Goal: Task Accomplishment & Management: Complete application form

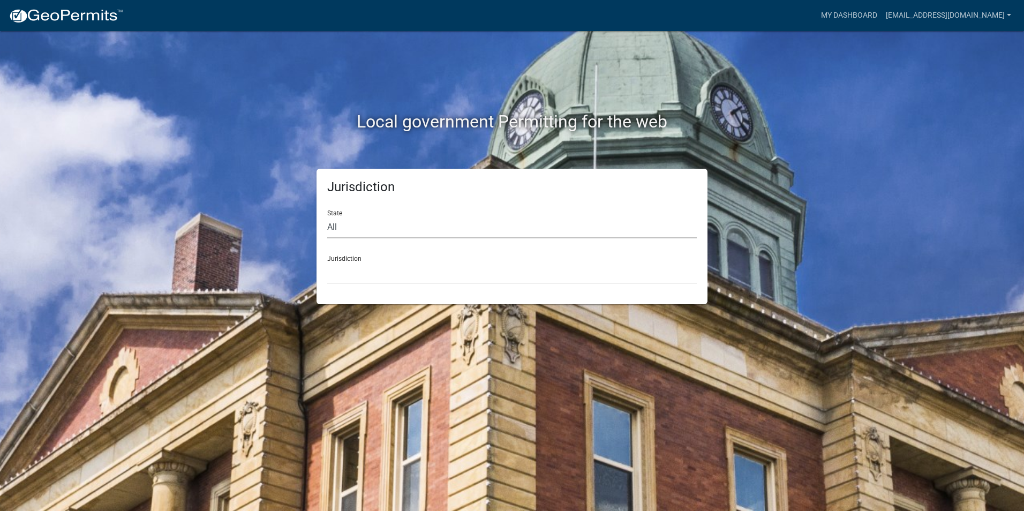
drag, startPoint x: 386, startPoint y: 222, endPoint x: 380, endPoint y: 237, distance: 15.6
click at [386, 222] on select "All [US_STATE] [US_STATE] [US_STATE] [US_STATE] [US_STATE] [US_STATE] [US_STATE…" at bounding box center [512, 227] width 370 height 22
select select "[US_STATE]"
click at [327, 216] on select "All [US_STATE] [US_STATE] [US_STATE] [US_STATE] [US_STATE] [US_STATE] [US_STATE…" at bounding box center [512, 227] width 370 height 22
click at [359, 262] on select "City of Charlestown, Indiana City of Jeffersonville, Indiana City of Logansport…" at bounding box center [512, 273] width 370 height 22
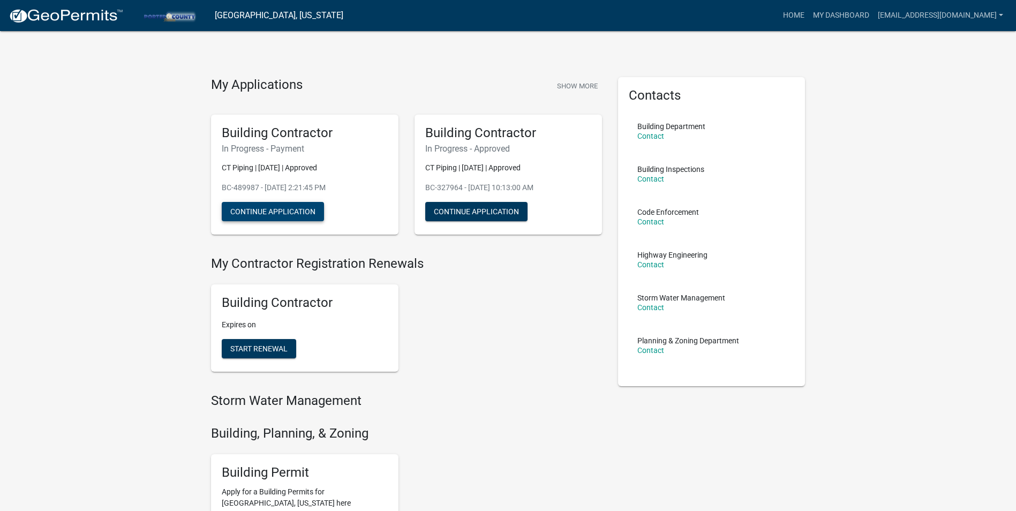
click at [296, 212] on button "Continue Application" at bounding box center [273, 211] width 102 height 19
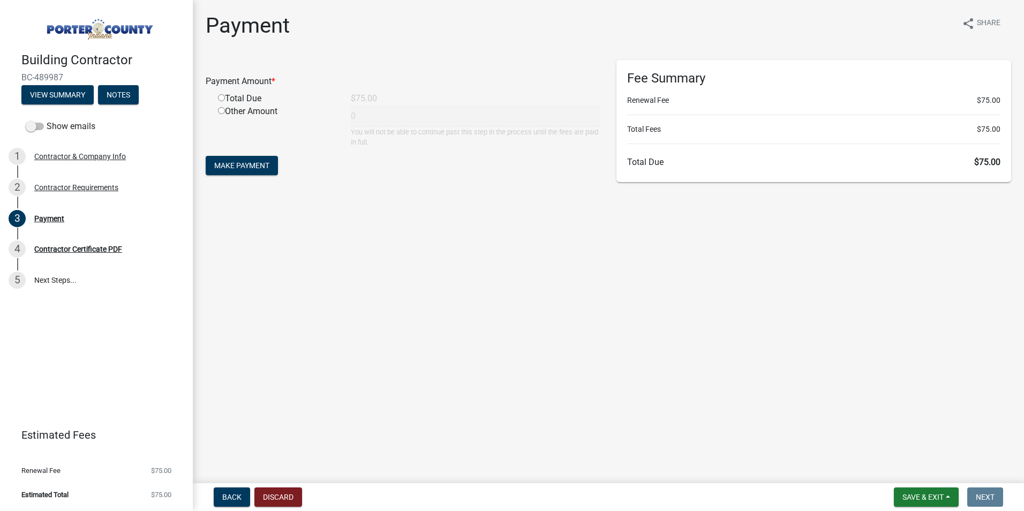
click at [67, 106] on div "Building Contractor BC-489987 View Summary Notes" at bounding box center [97, 75] width 176 height 63
click at [70, 100] on button "View Summary" at bounding box center [57, 94] width 72 height 19
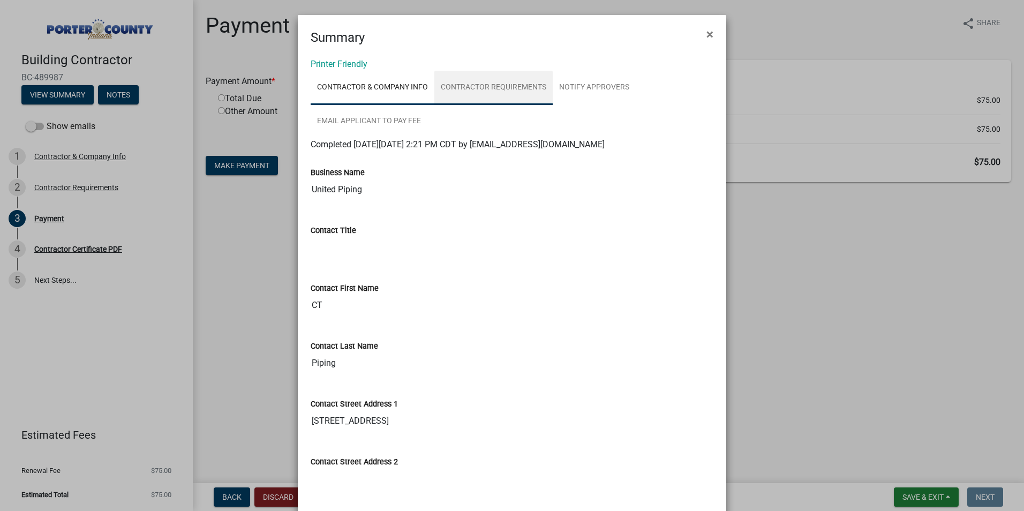
click at [455, 97] on link "Contractor Requirements" at bounding box center [493, 88] width 118 height 34
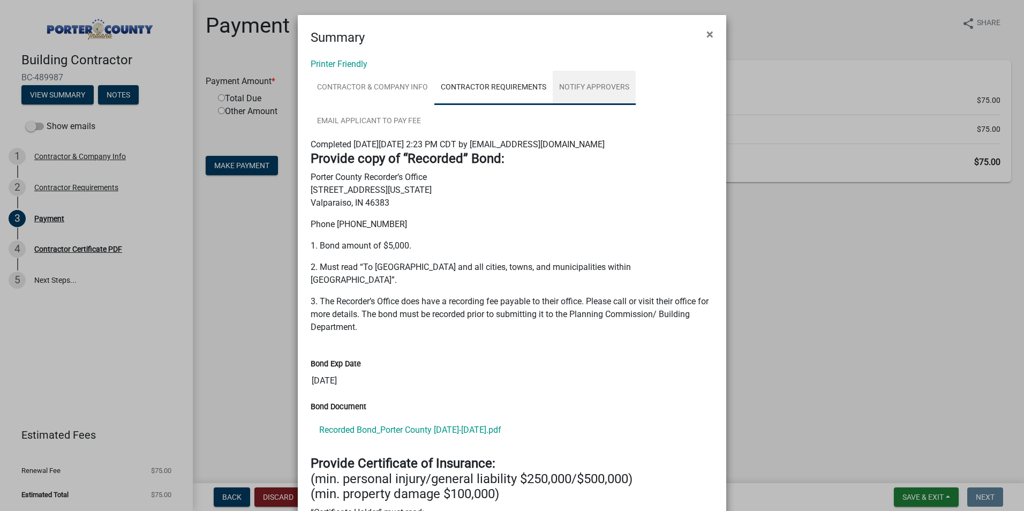
click at [627, 82] on link "Notify Approvers" at bounding box center [594, 88] width 83 height 34
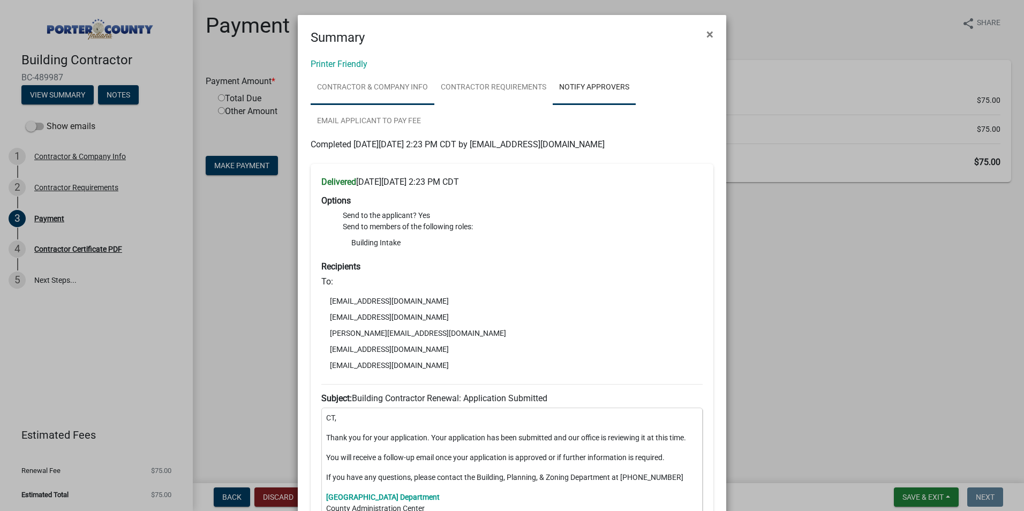
drag, startPoint x: 363, startPoint y: 94, endPoint x: 415, endPoint y: 95, distance: 52.0
click at [363, 93] on link "Contractor & Company Info" at bounding box center [373, 88] width 124 height 34
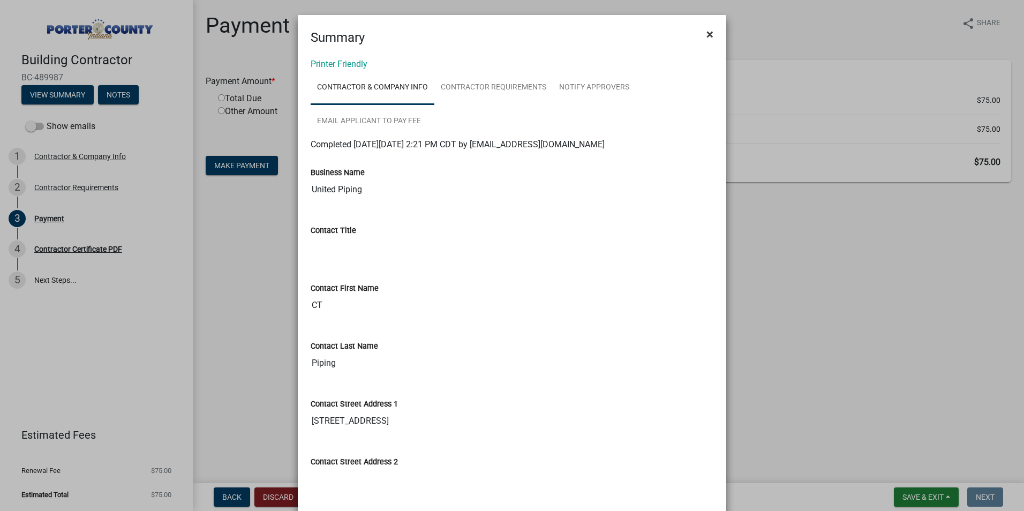
click at [706, 33] on span "×" at bounding box center [709, 34] width 7 height 15
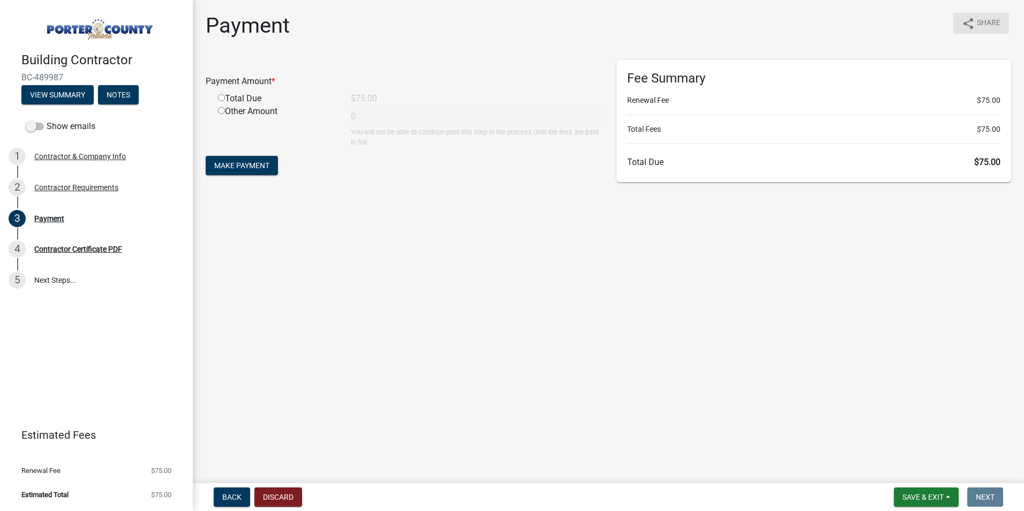
click at [981, 18] on span "Share" at bounding box center [989, 23] width 24 height 13
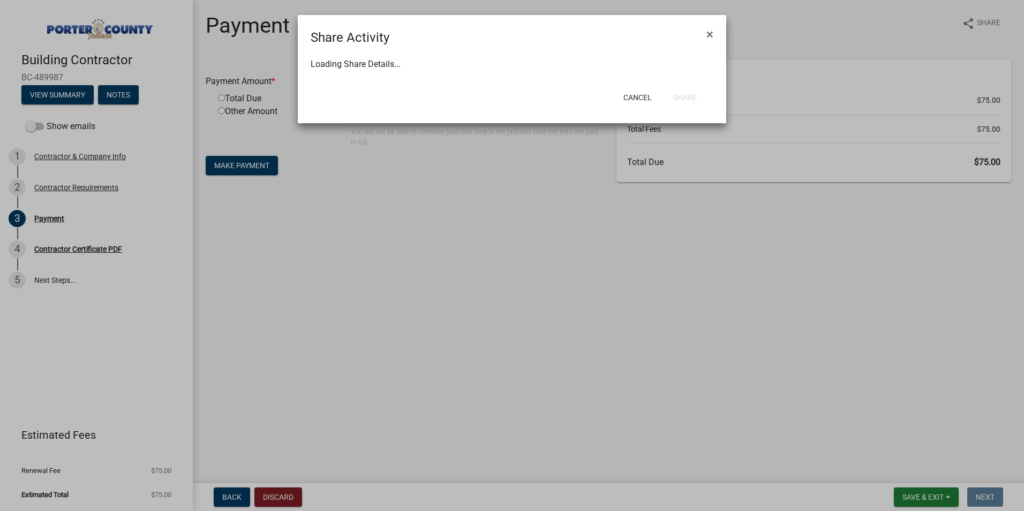
select select "1"
select select "0"
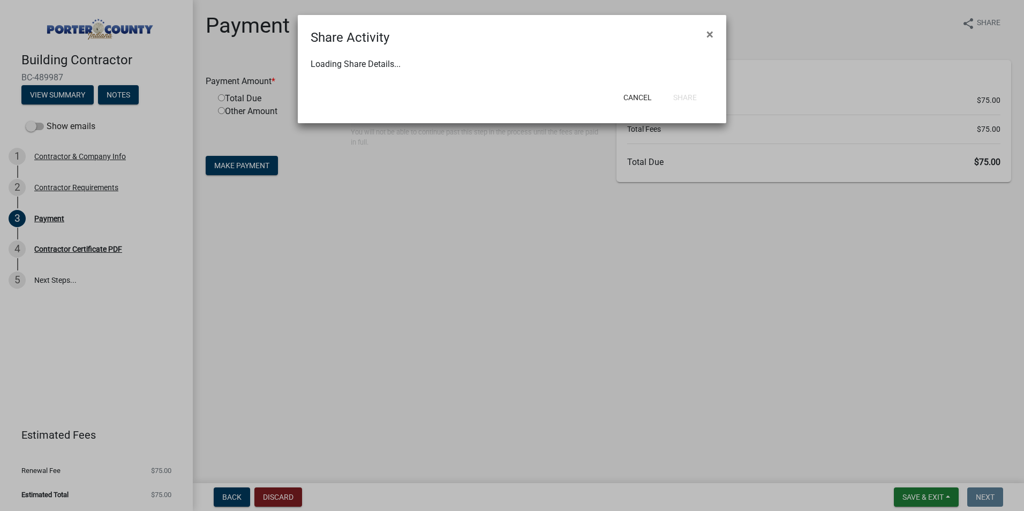
select select "0"
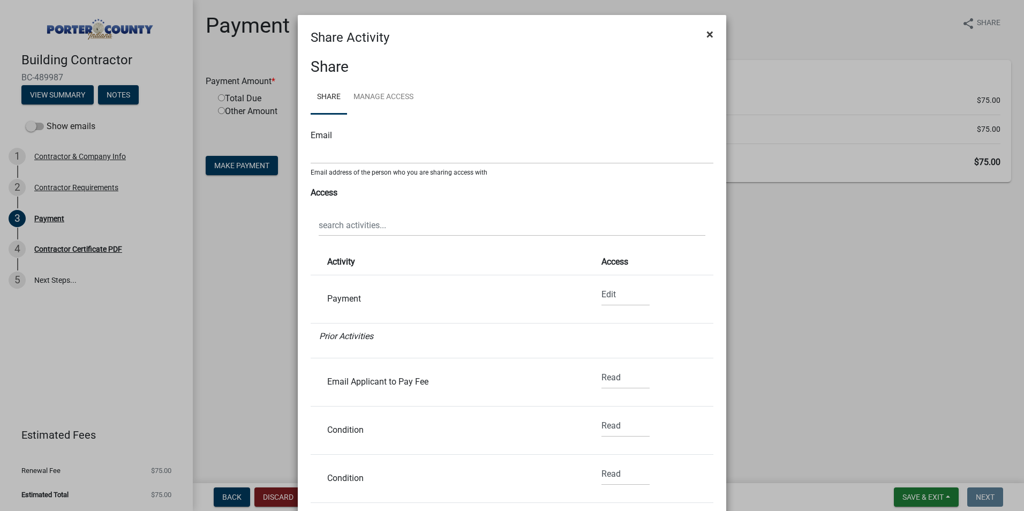
click at [708, 37] on span "×" at bounding box center [709, 34] width 7 height 15
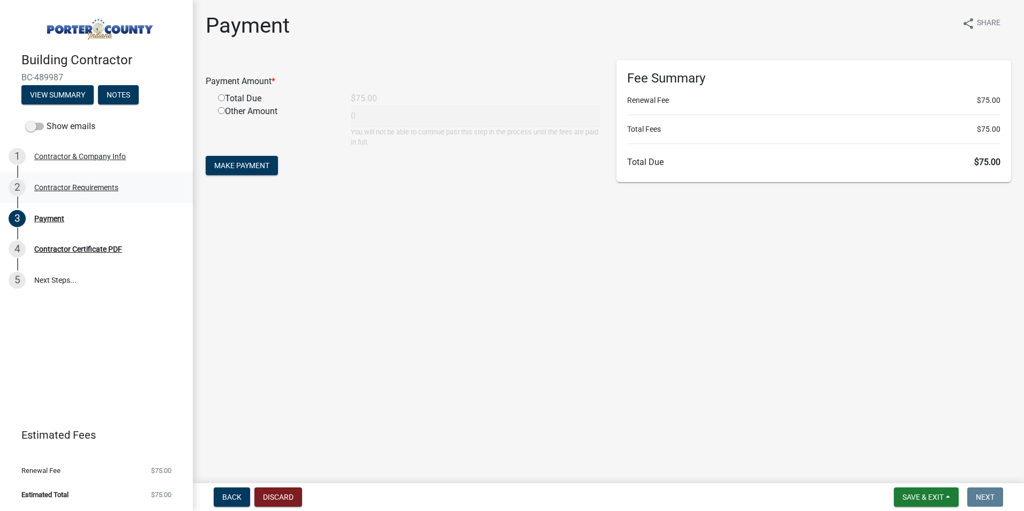
click at [95, 190] on div "Contractor Requirements" at bounding box center [76, 187] width 84 height 7
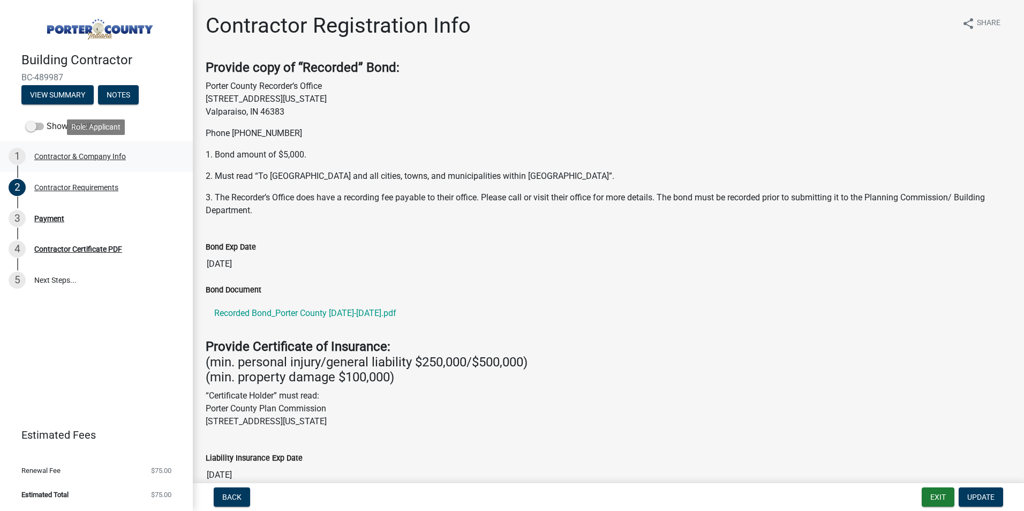
drag, startPoint x: 77, startPoint y: 156, endPoint x: 86, endPoint y: 154, distance: 8.8
click at [77, 156] on div "Contractor & Company Info" at bounding box center [80, 156] width 92 height 7
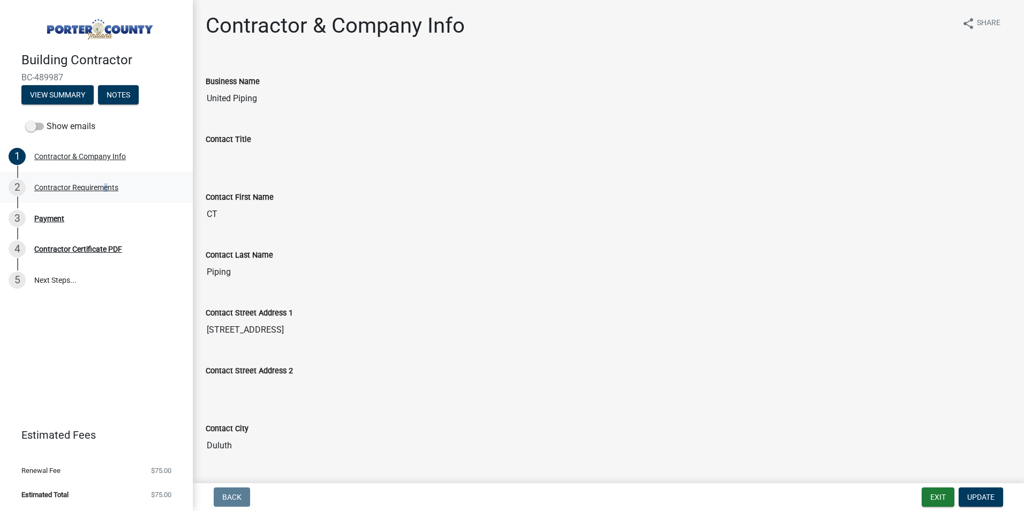
click at [100, 182] on div "2 Contractor Requirements" at bounding box center [92, 187] width 167 height 17
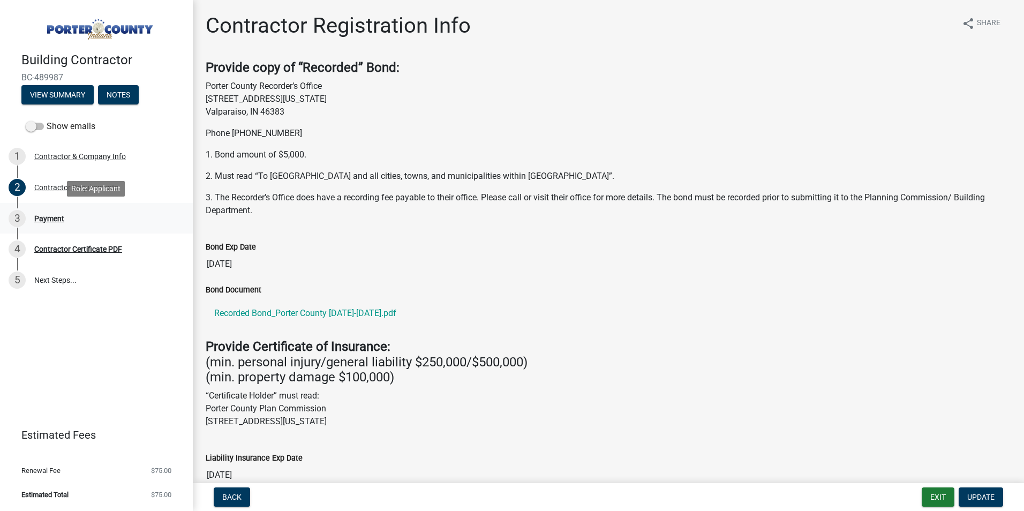
click at [52, 221] on div "Payment" at bounding box center [49, 218] width 30 height 7
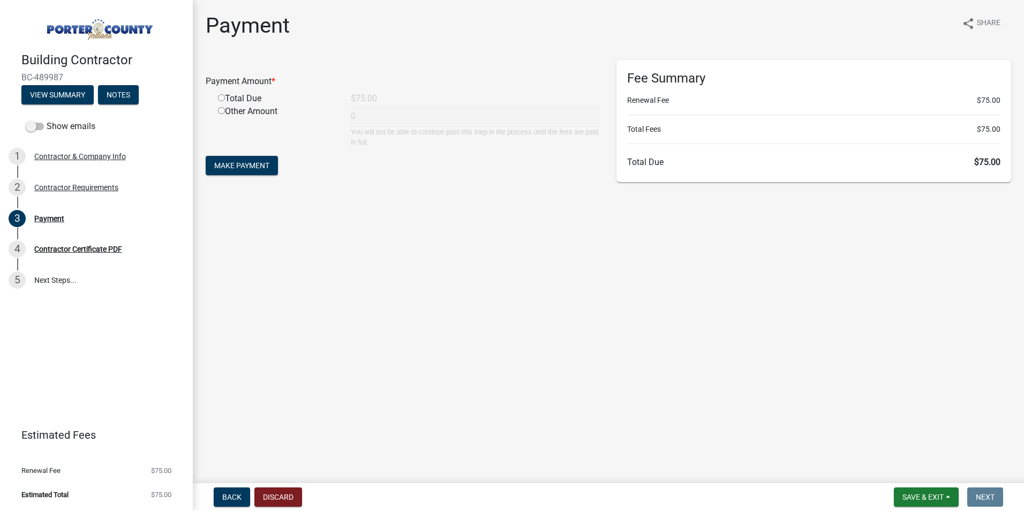
click at [221, 96] on input "radio" at bounding box center [221, 97] width 7 height 7
radio input "true"
type input "75"
click at [237, 168] on span "Make Payment" at bounding box center [241, 165] width 55 height 9
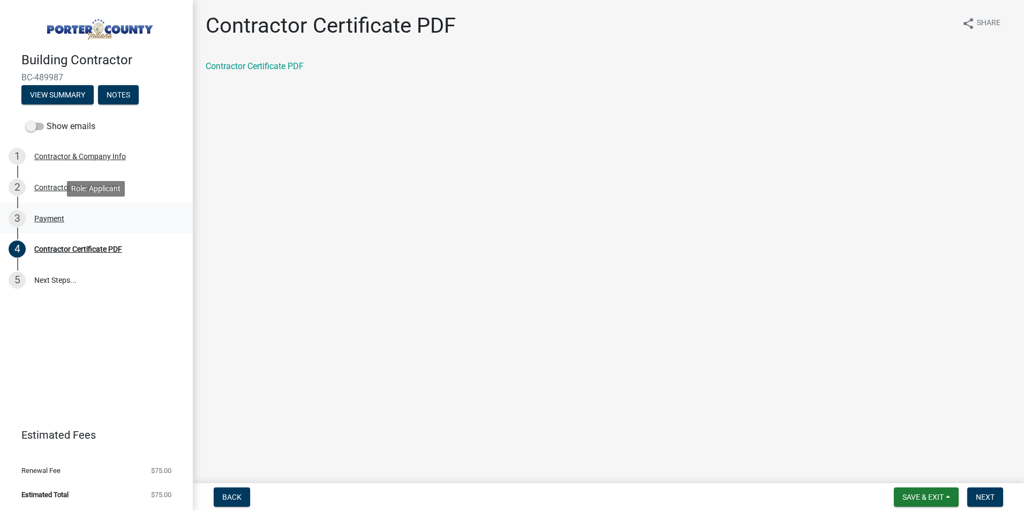
click at [57, 215] on div "Payment" at bounding box center [49, 218] width 30 height 7
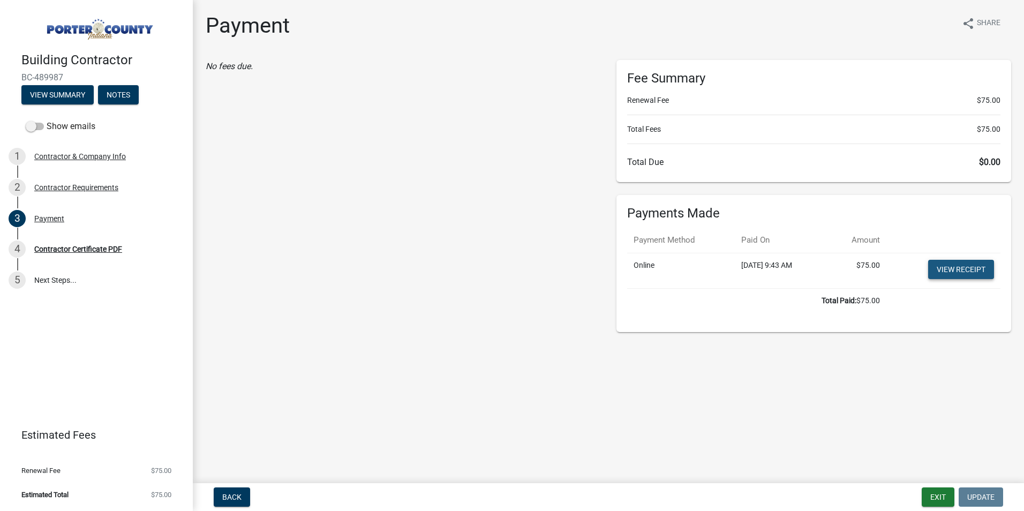
click at [972, 272] on link "View receipt" at bounding box center [961, 269] width 66 height 19
drag, startPoint x: 77, startPoint y: 245, endPoint x: 190, endPoint y: 206, distance: 120.1
click at [77, 245] on div "Contractor Certificate PDF" at bounding box center [78, 248] width 88 height 7
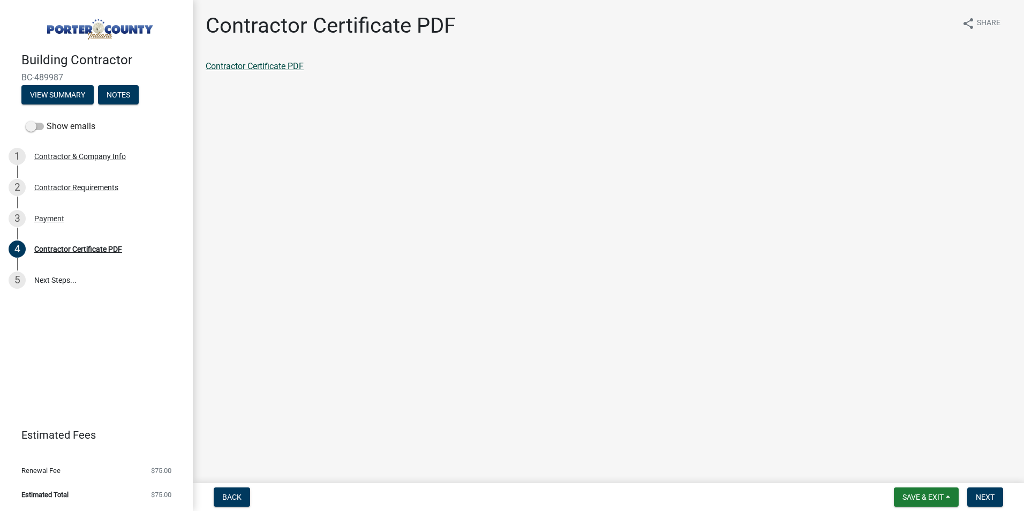
click at [285, 65] on link "Contractor Certificate PDF" at bounding box center [255, 66] width 98 height 10
click at [988, 494] on span "Next" at bounding box center [985, 497] width 19 height 9
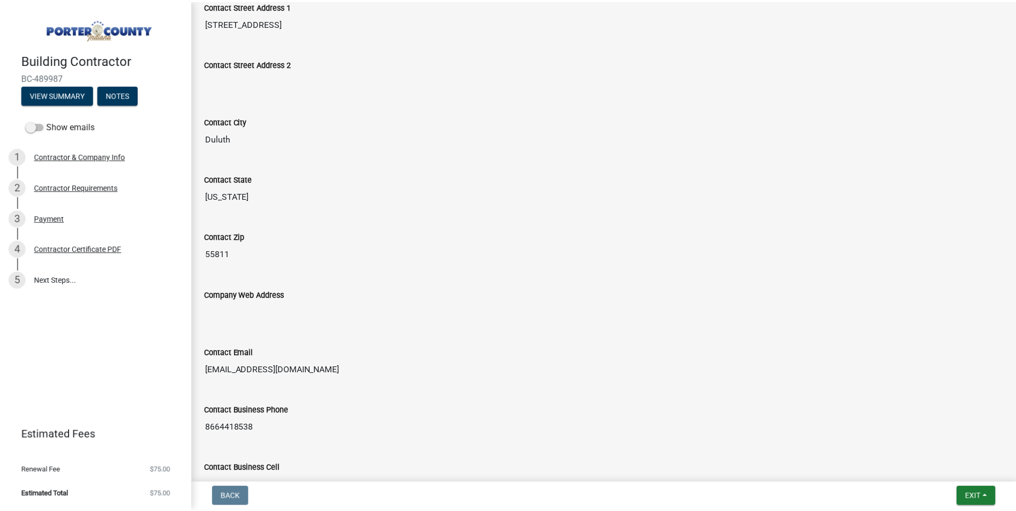
scroll to position [514, 0]
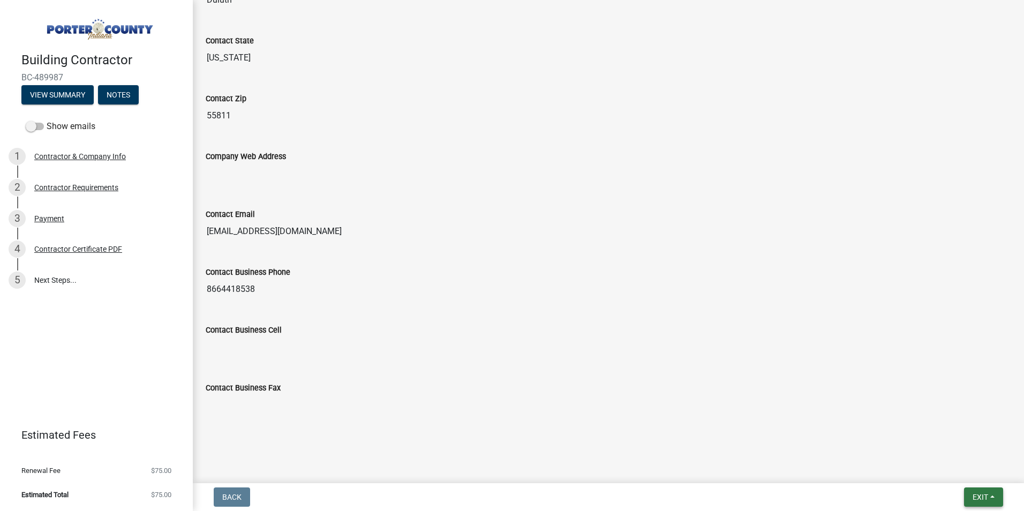
click at [997, 495] on button "Exit" at bounding box center [983, 496] width 39 height 19
click at [970, 469] on button "Save & Exit" at bounding box center [960, 469] width 86 height 26
